Goal: Task Accomplishment & Management: Manage account settings

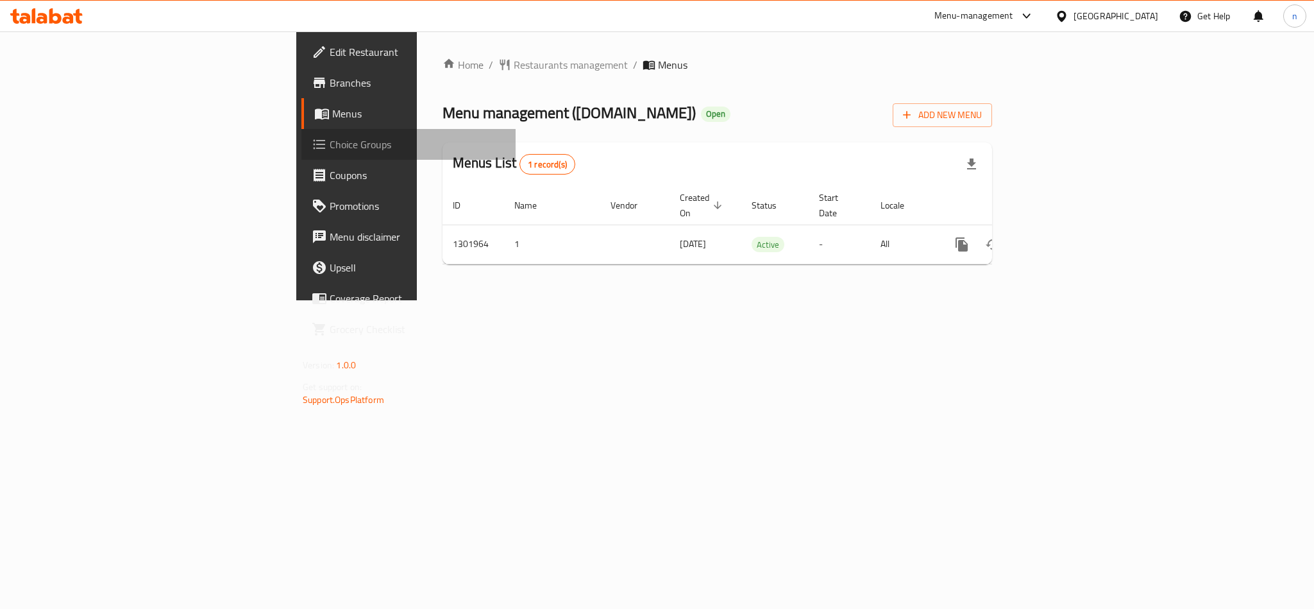
click at [330, 144] on span "Choice Groups" at bounding box center [418, 144] width 176 height 15
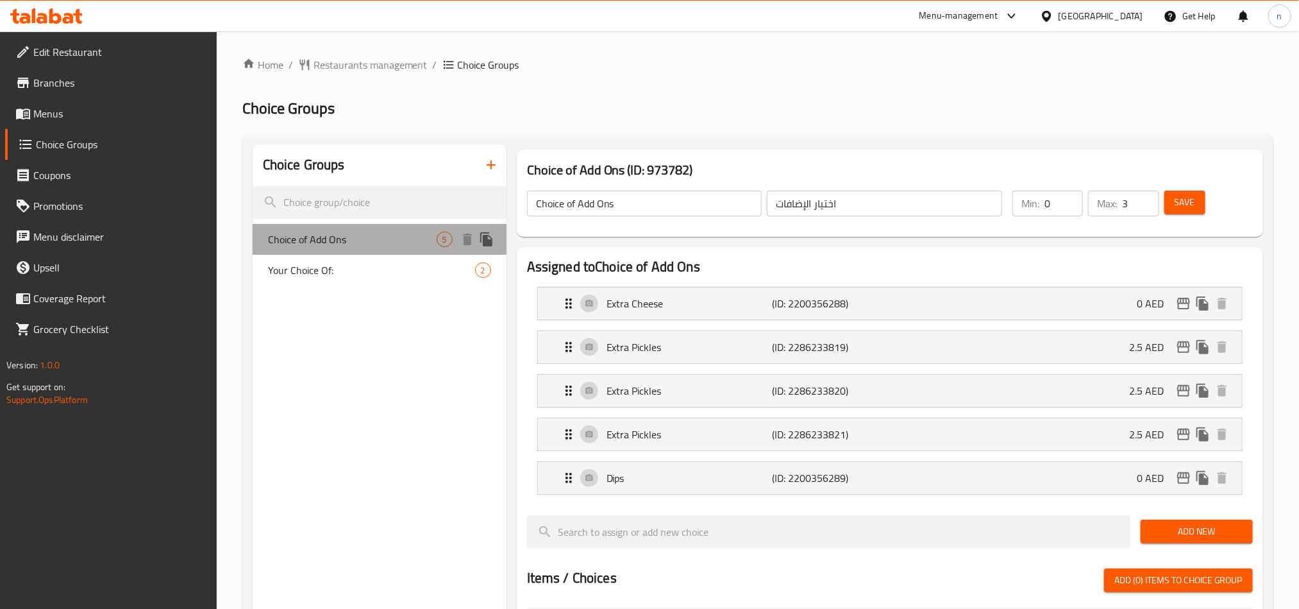
click at [372, 240] on span "Choice of Add Ons" at bounding box center [352, 238] width 169 height 15
click at [1095, 16] on div "[GEOGRAPHIC_DATA]" at bounding box center [1101, 16] width 85 height 14
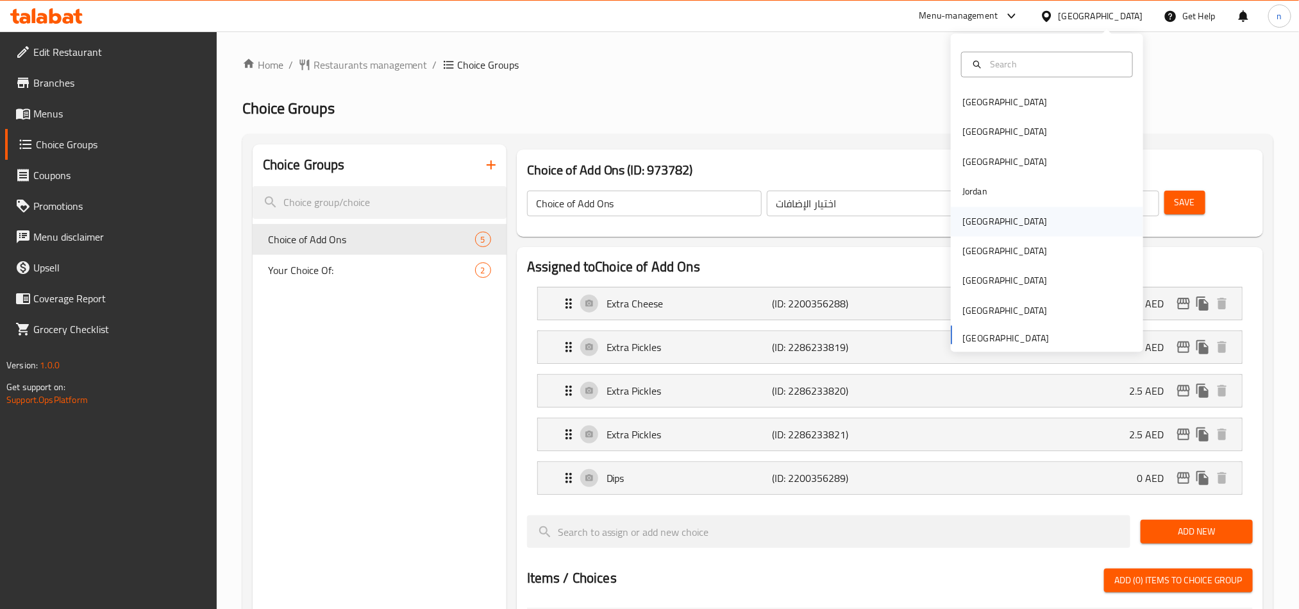
click at [1005, 212] on div "[GEOGRAPHIC_DATA]" at bounding box center [1047, 220] width 192 height 29
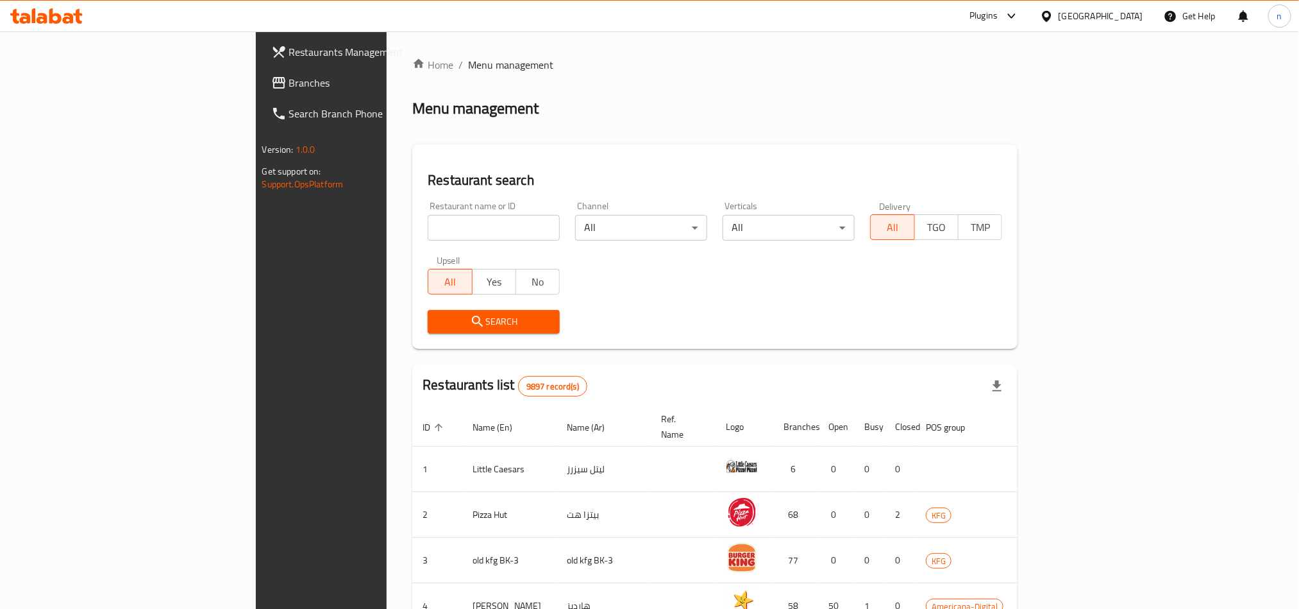
click at [289, 81] on span "Branches" at bounding box center [375, 82] width 173 height 15
